Goal: Use online tool/utility: Utilize a website feature to perform a specific function

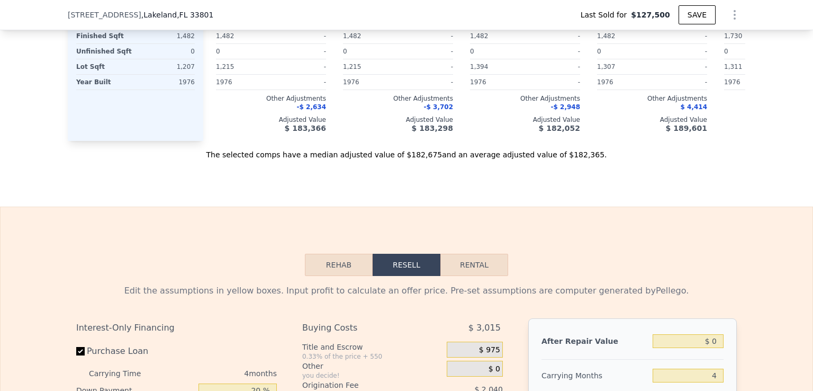
scroll to position [1531, 0]
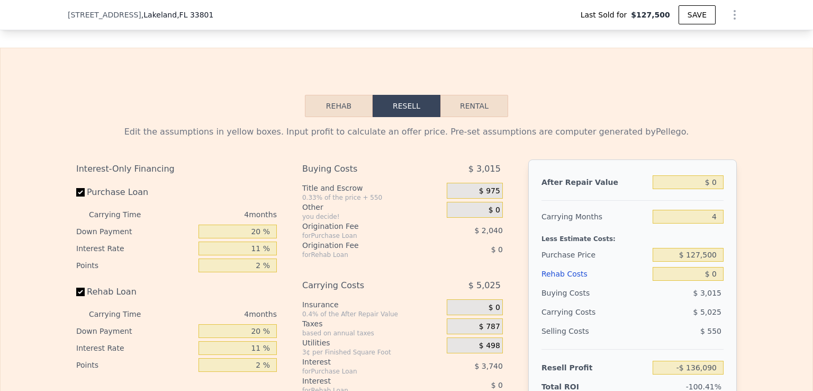
click at [457, 117] on button "Rental" at bounding box center [474, 106] width 68 height 22
select select "30"
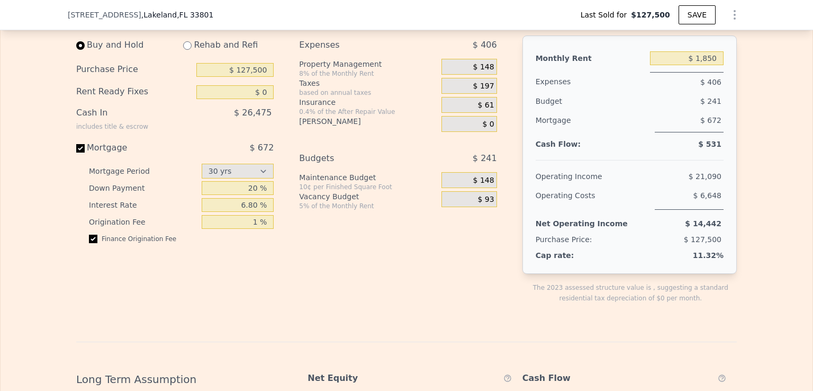
scroll to position [1584, 0]
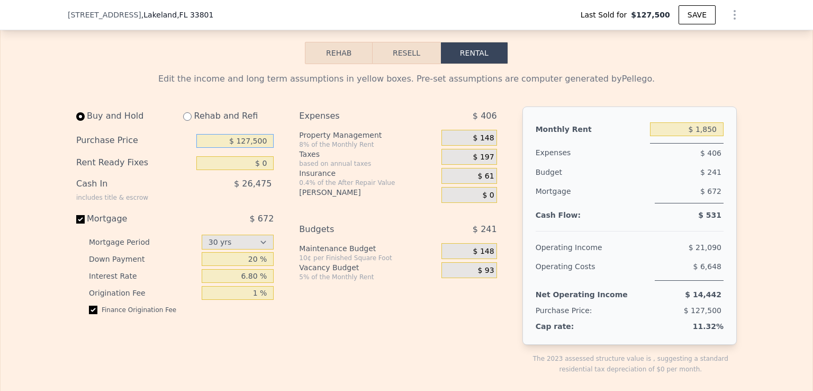
click at [248, 148] on input "$ 127,500" at bounding box center [234, 141] width 77 height 14
type input "$ 150,000"
click at [222, 204] on div "Cash In includes title & escrow $ 26,475" at bounding box center [174, 189] width 197 height 30
click at [709, 136] on input "$ 1,850" at bounding box center [687, 129] width 74 height 14
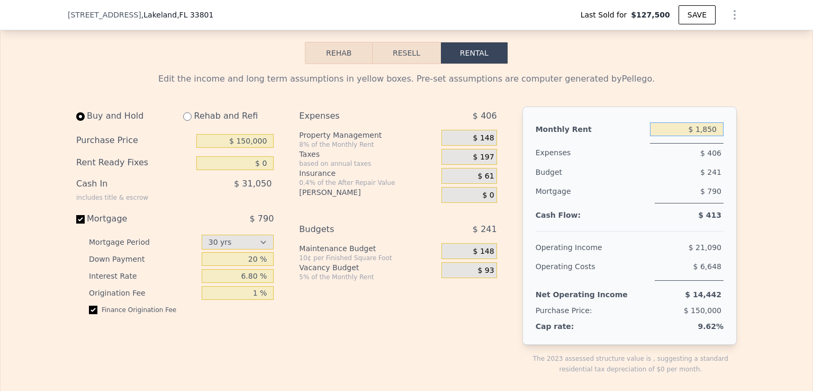
click at [709, 136] on input "$ 1,850" at bounding box center [687, 129] width 74 height 14
type input "$ 1,700"
click at [330, 339] on div "Expenses $ 394 Property Management 8% of the Monthly Rent $ 136 Taxes based on …" at bounding box center [402, 248] width 206 height 285
click at [320, 197] on div "[PERSON_NAME]" at bounding box center [368, 192] width 138 height 11
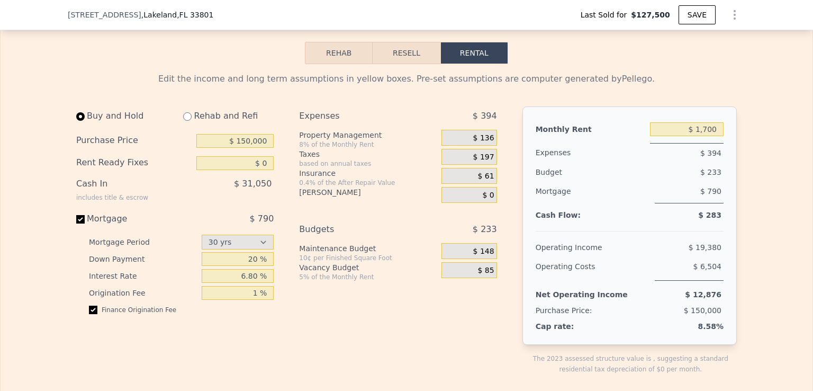
click at [477, 203] on div "$ 0" at bounding box center [468, 195] width 55 height 16
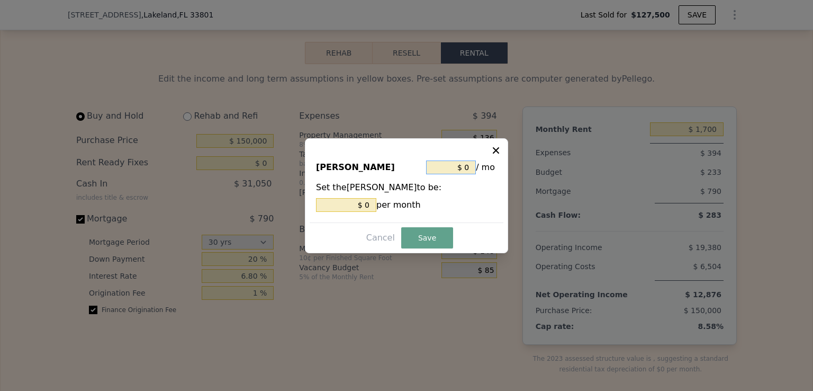
click at [463, 167] on input "$ 0" at bounding box center [451, 167] width 50 height 14
type input "$ 40"
type input "$ 1,850"
type input "$ 40"
type input "$ 4,540"
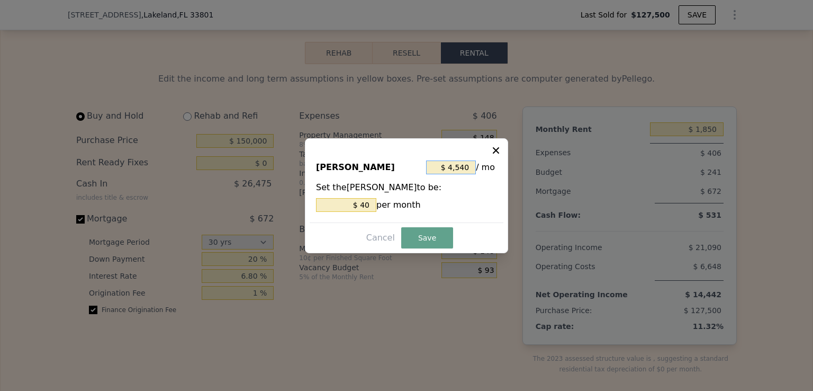
type input "$ 4,540"
type input "$ 454"
click at [428, 236] on button "Save" at bounding box center [427, 237] width 52 height 21
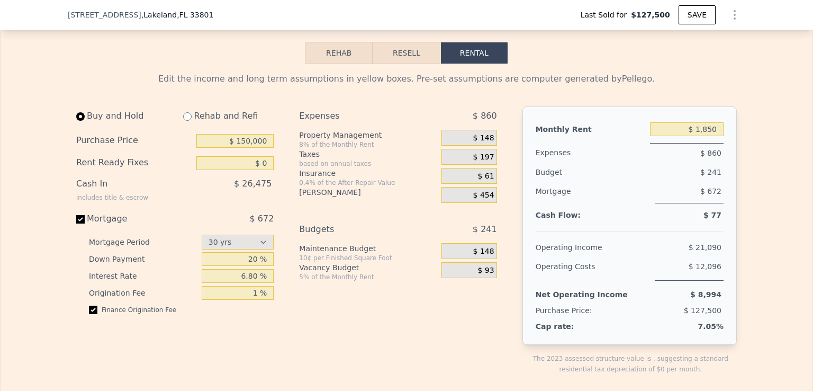
click at [456, 326] on div "Expenses $ 860 Property Management 8% of the Monthly Rent $ 148 Taxes based on …" at bounding box center [402, 248] width 206 height 285
click at [704, 136] on input "$ 1,850" at bounding box center [687, 129] width 74 height 14
